Goal: Communication & Community: Connect with others

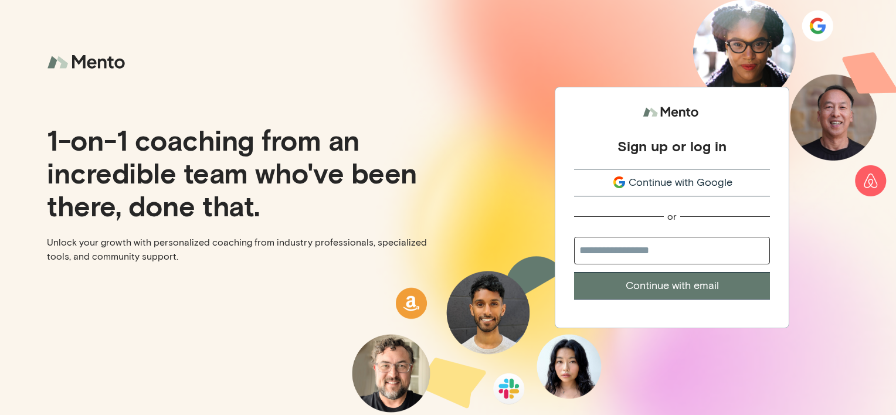
click at [641, 188] on span "Continue with Google" at bounding box center [680, 183] width 104 height 16
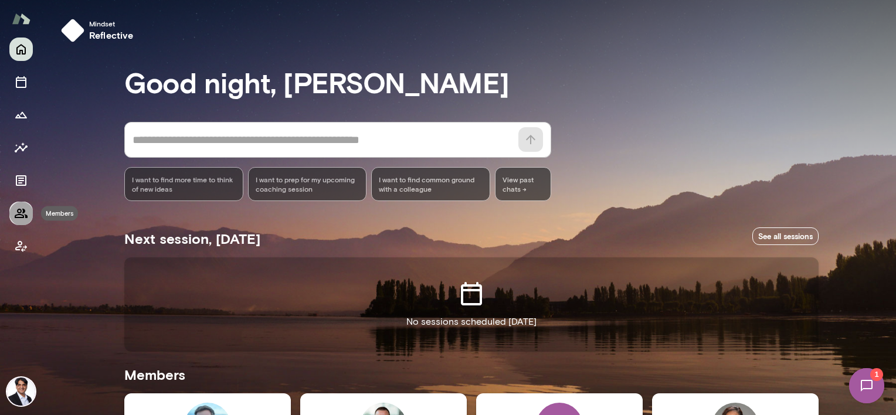
click at [23, 208] on icon "Members" at bounding box center [21, 213] width 14 height 14
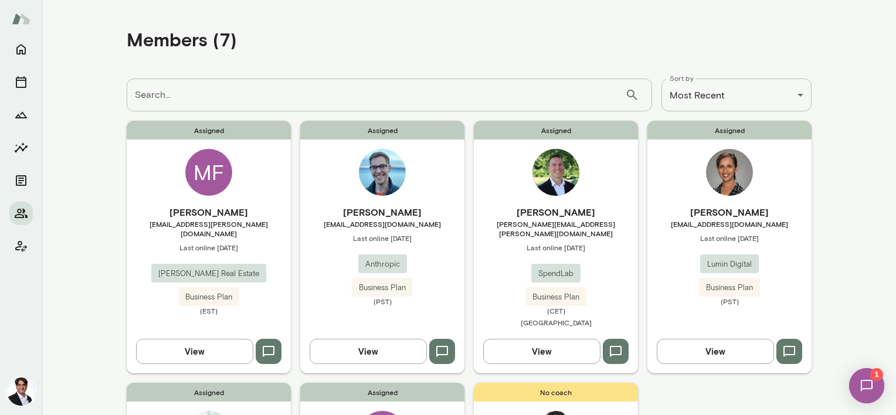
click at [253, 243] on span "Last online [DATE]" at bounding box center [209, 247] width 164 height 9
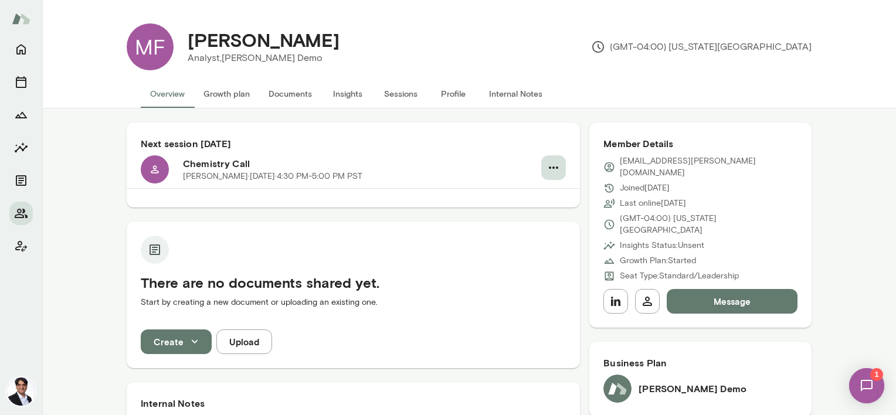
click at [551, 166] on icon "button" at bounding box center [553, 168] width 14 height 14
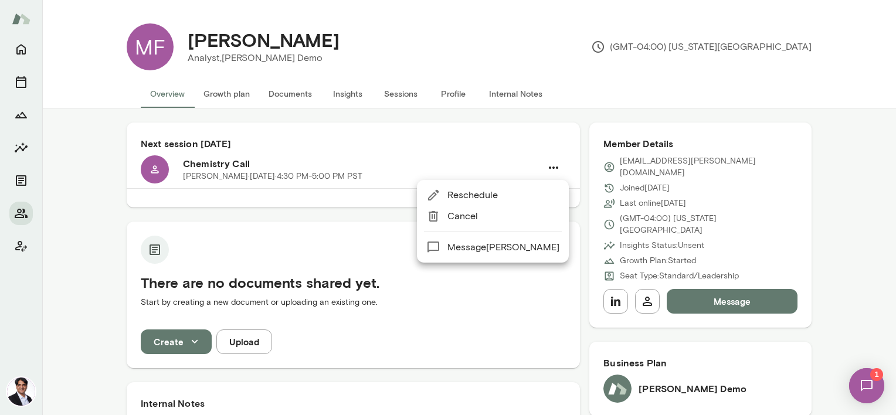
click at [478, 193] on span "Reschedule" at bounding box center [503, 195] width 112 height 14
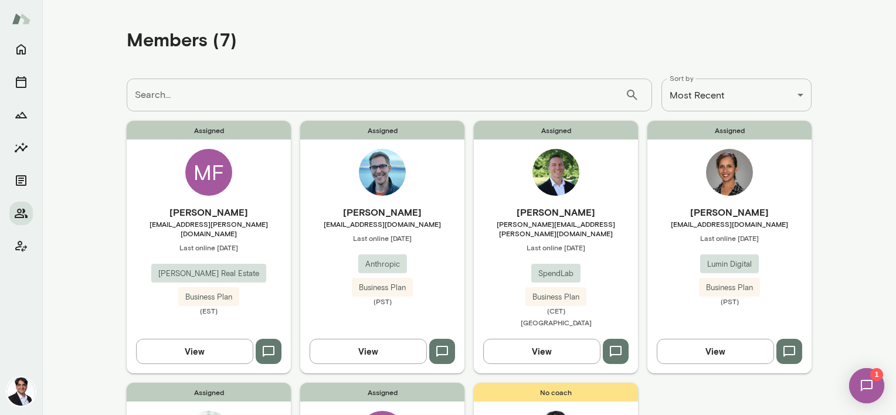
click at [222, 194] on div "Assigned MF [PERSON_NAME] [EMAIL_ADDRESS][PERSON_NAME][DOMAIN_NAME] Last online…" at bounding box center [209, 247] width 164 height 252
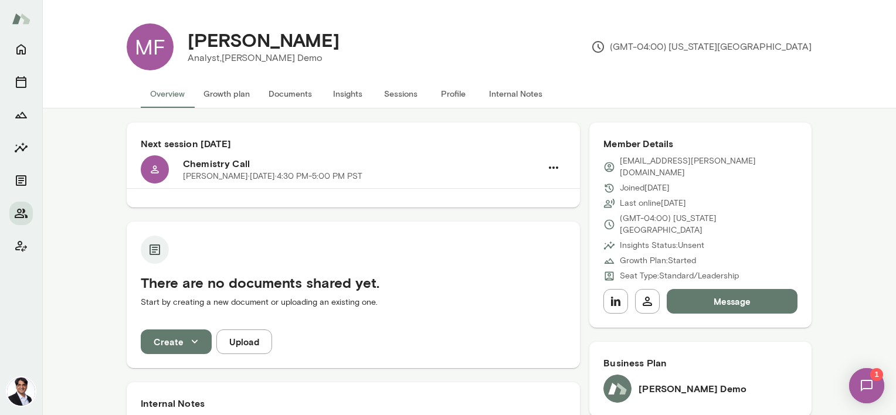
click at [744, 289] on button "Message" at bounding box center [732, 301] width 131 height 25
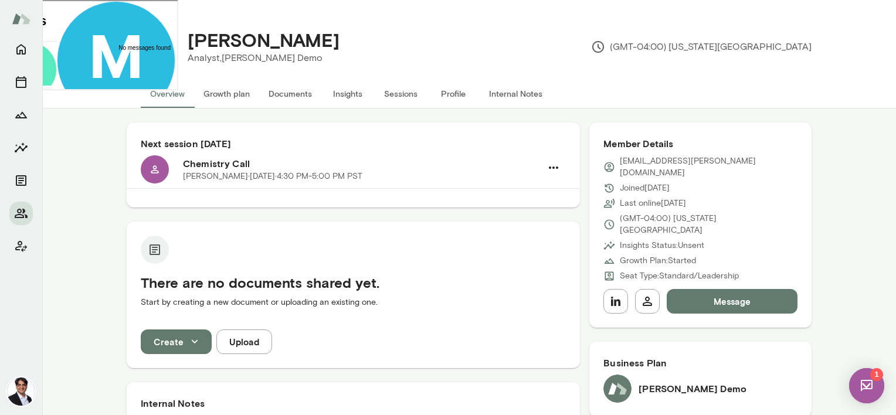
drag, startPoint x: 196, startPoint y: 260, endPoint x: 114, endPoint y: 263, distance: 81.5
click at [114, 195] on div "**********" at bounding box center [162, 165] width 212 height 59
